Goal: Task Accomplishment & Management: Complete application form

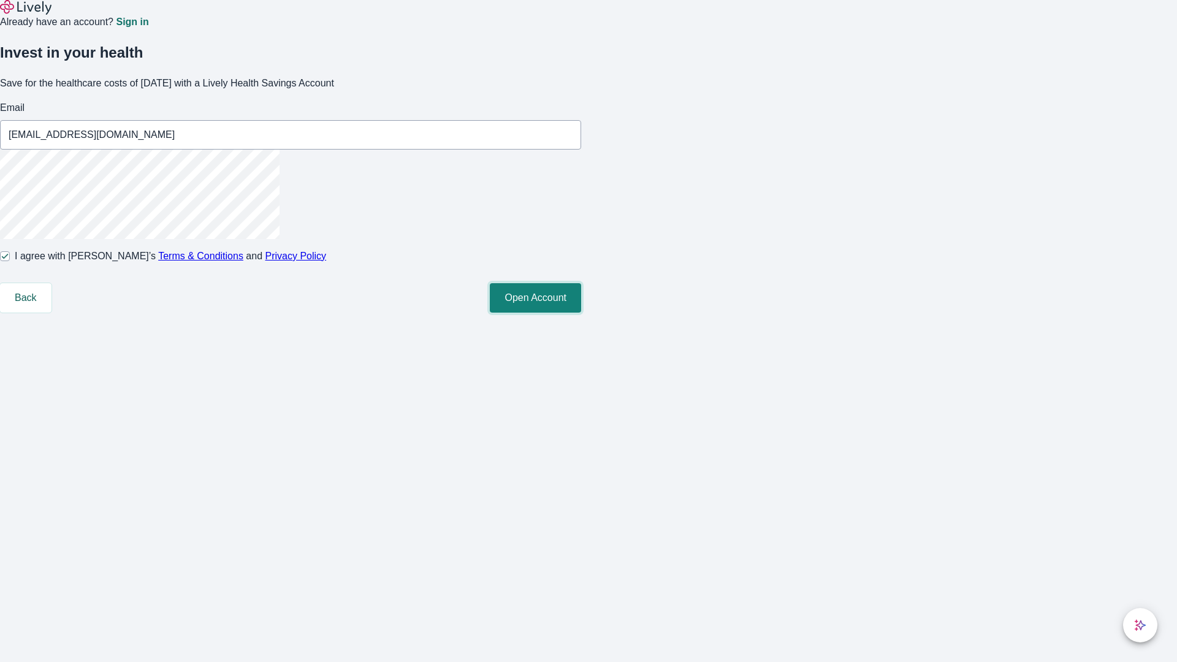
click at [581, 313] on button "Open Account" at bounding box center [535, 297] width 91 height 29
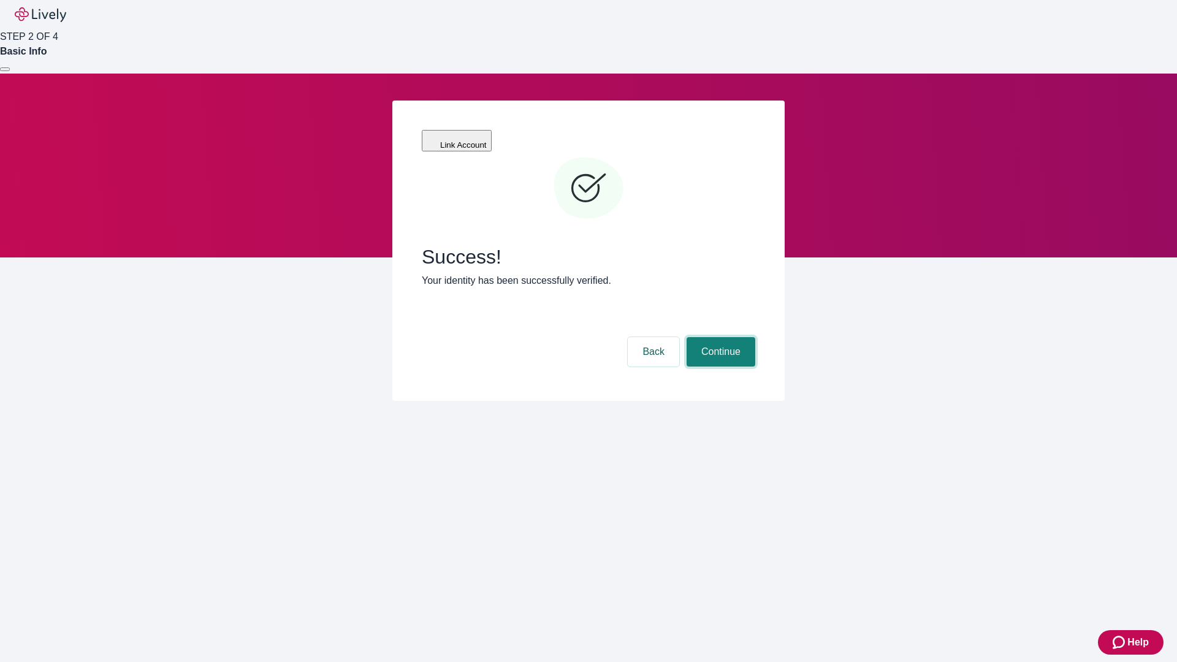
click at [719, 337] on button "Continue" at bounding box center [720, 351] width 69 height 29
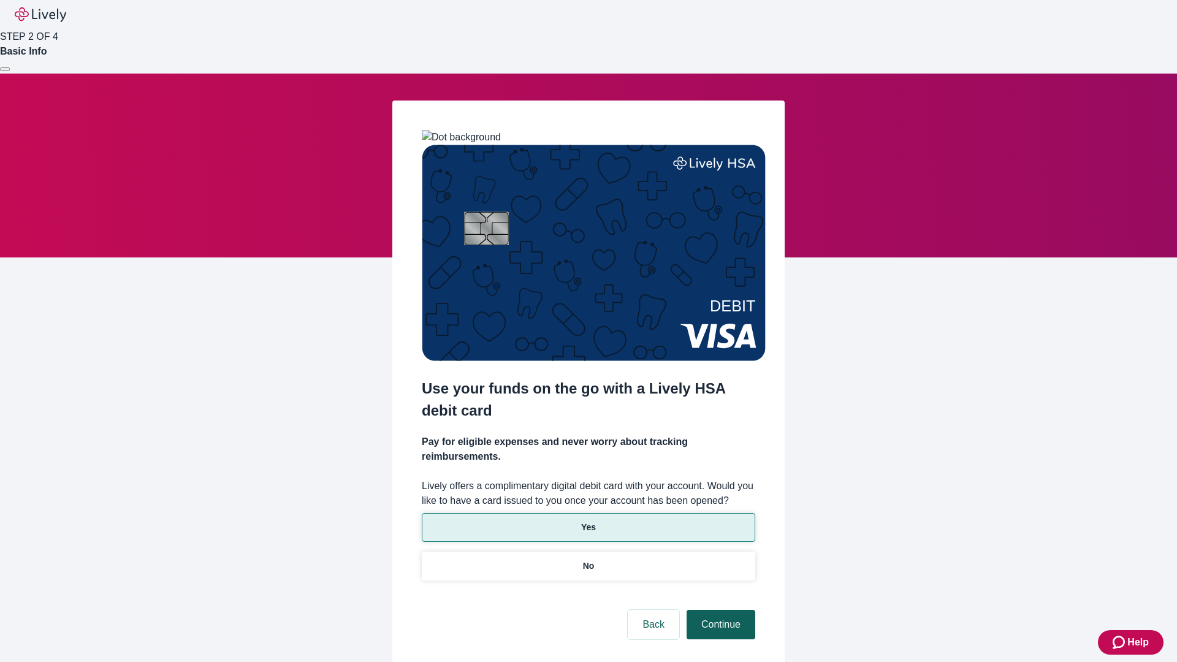
click at [588, 521] on p "Yes" at bounding box center [588, 527] width 15 height 13
click at [719, 610] on button "Continue" at bounding box center [720, 624] width 69 height 29
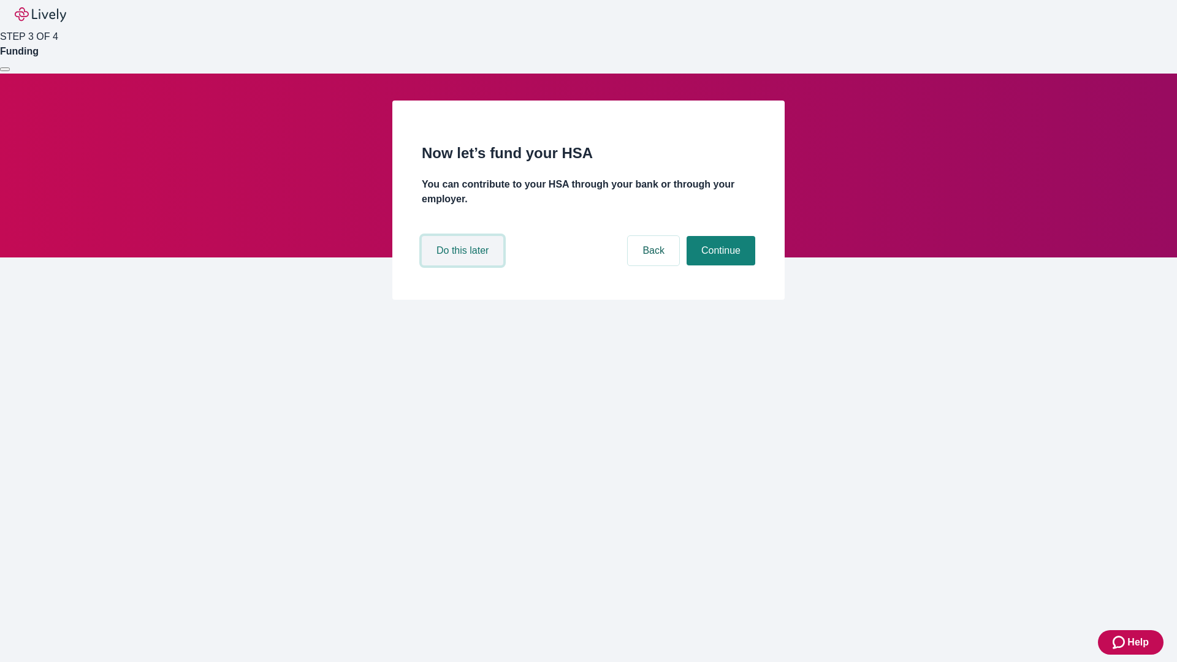
click at [464, 265] on button "Do this later" at bounding box center [463, 250] width 82 height 29
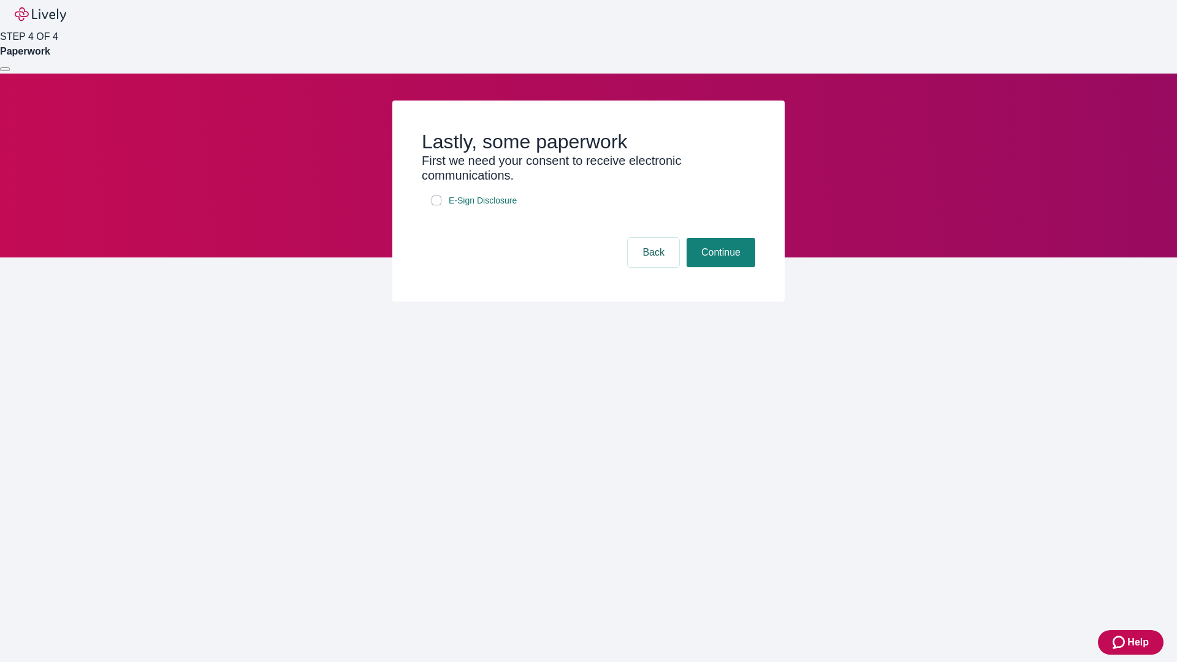
click at [436, 205] on input "E-Sign Disclosure" at bounding box center [436, 201] width 10 height 10
checkbox input "true"
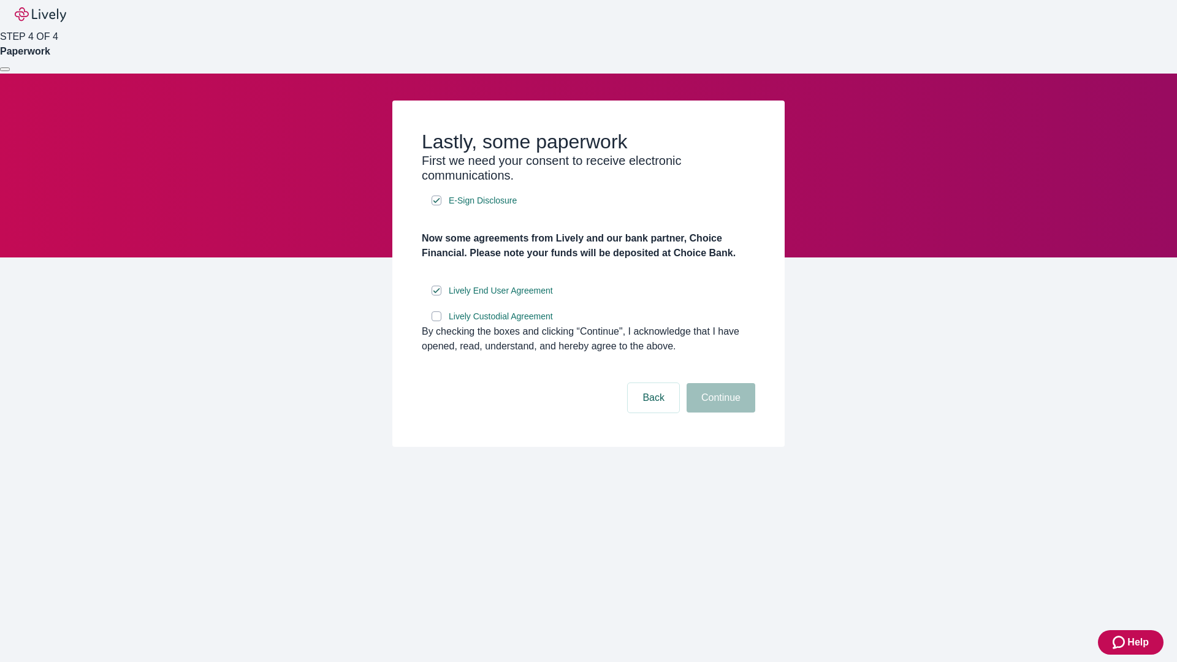
click at [436, 321] on input "Lively Custodial Agreement" at bounding box center [436, 316] width 10 height 10
checkbox input "true"
click at [719, 412] on button "Continue" at bounding box center [720, 397] width 69 height 29
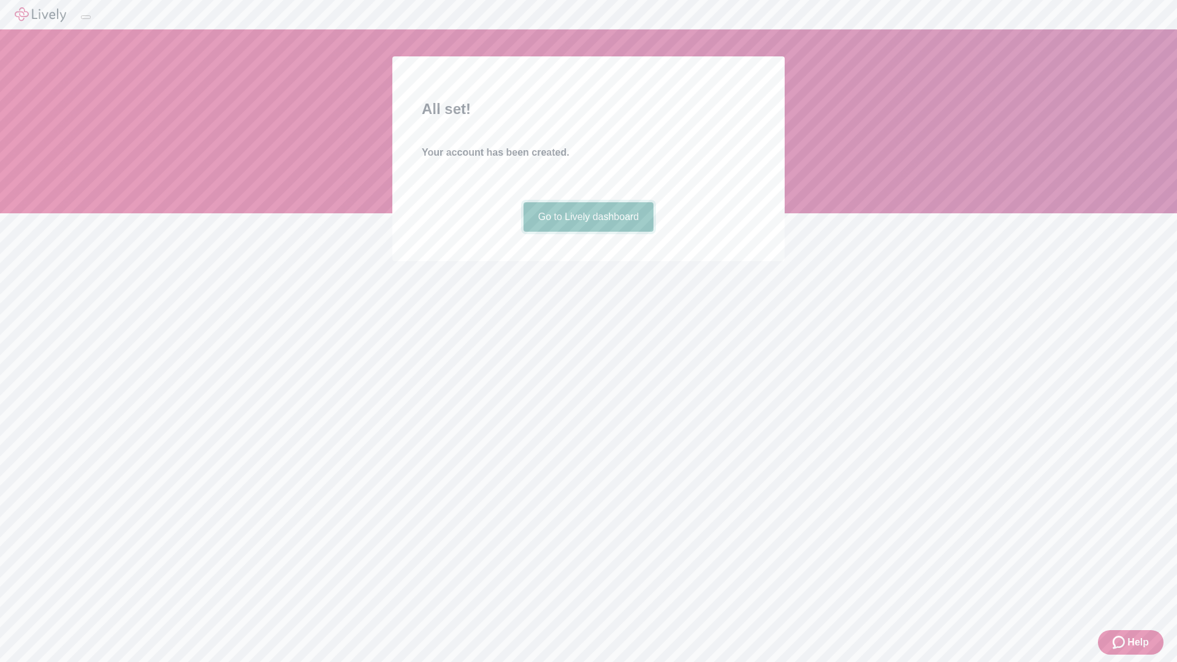
click at [588, 232] on link "Go to Lively dashboard" at bounding box center [588, 216] width 131 height 29
